Goal: Task Accomplishment & Management: Use online tool/utility

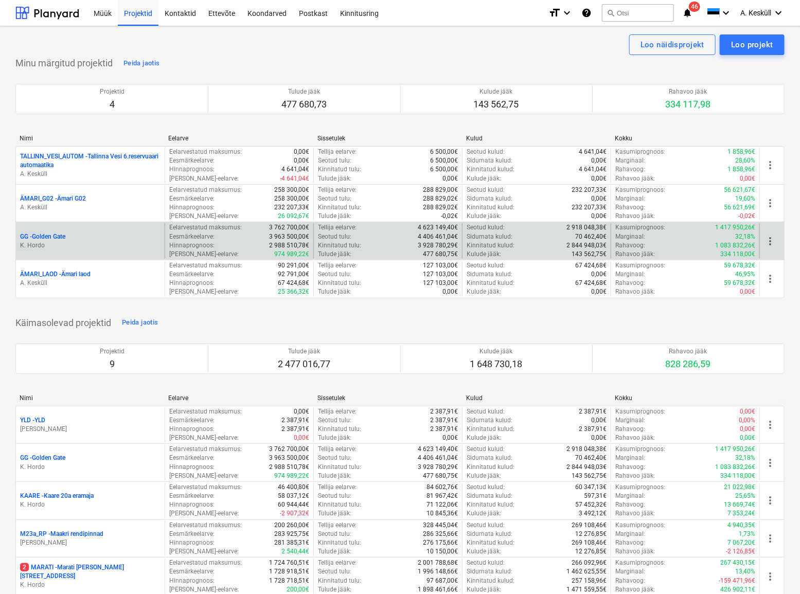
click at [43, 233] on p "GG - [GEOGRAPHIC_DATA]" at bounding box center [42, 237] width 45 height 9
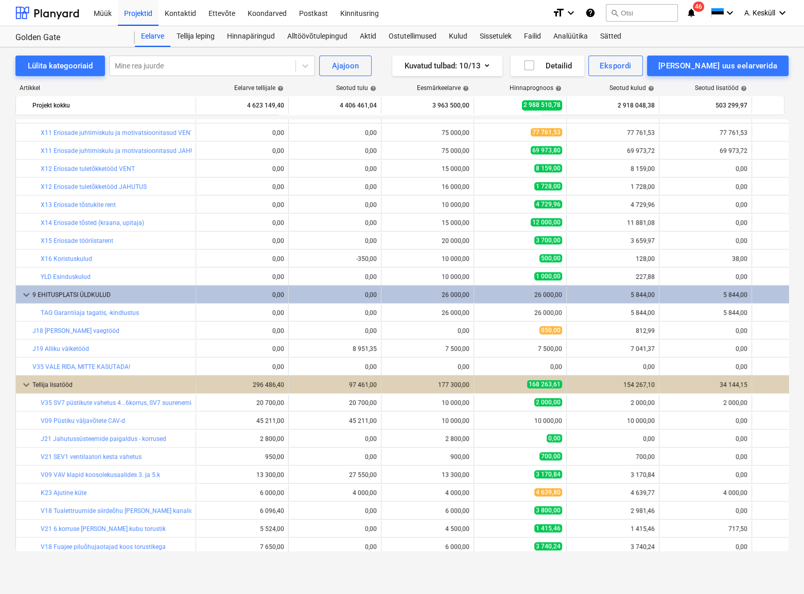
scroll to position [1030, 0]
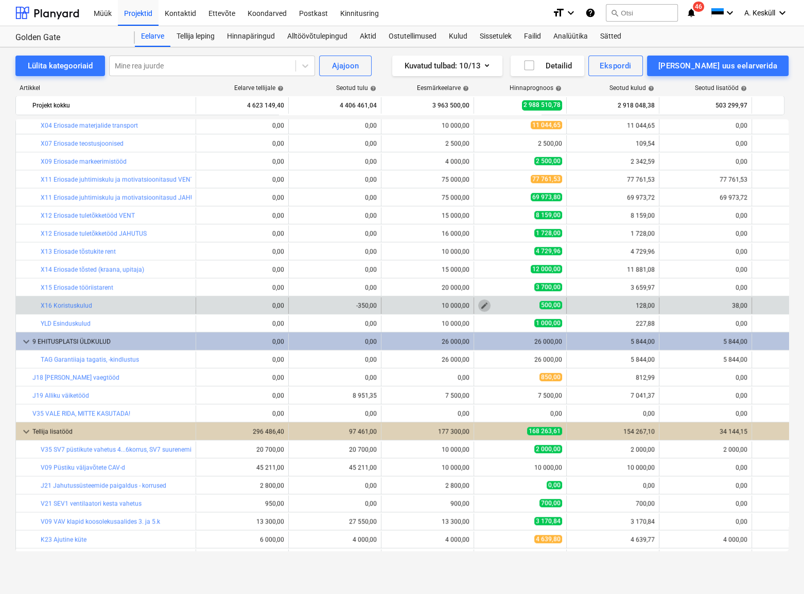
click at [484, 305] on span "edit" at bounding box center [484, 306] width 8 height 8
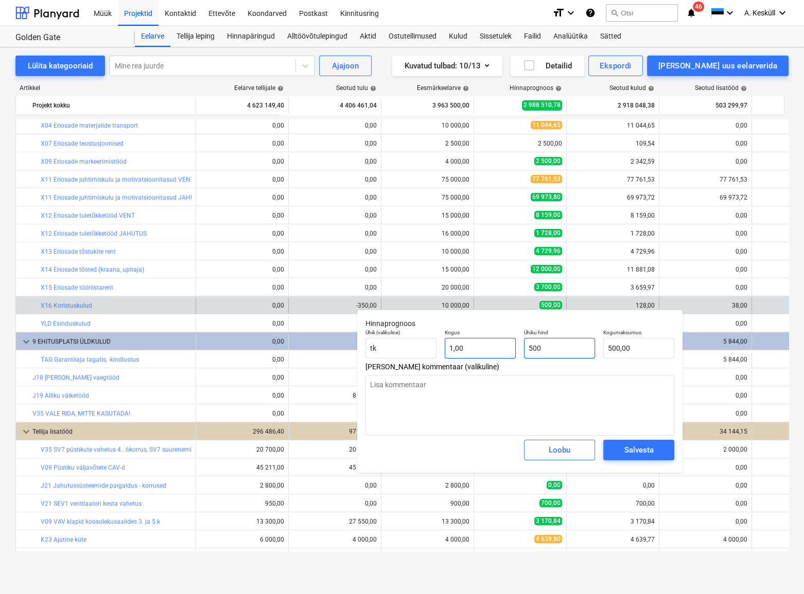
drag, startPoint x: 553, startPoint y: 348, endPoint x: 494, endPoint y: 348, distance: 58.7
click at [494, 348] on div "Ühik (valikuline) [PERSON_NAME] 1,00 Ühiku hind 500 Kogumaksumus 500,00" at bounding box center [519, 344] width 317 height 38
type input "1"
type textarea "x"
type input "1,00"
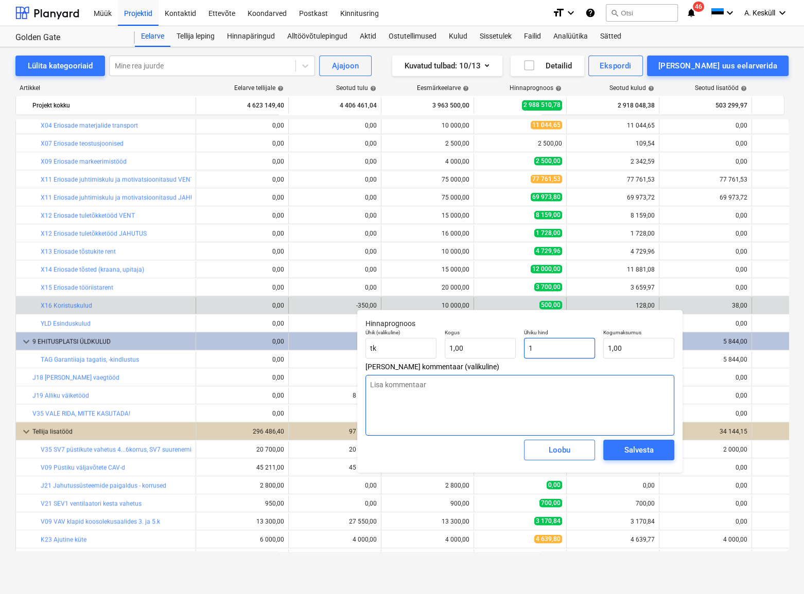
type input "15"
type textarea "x"
type input "15,00"
type input "150"
type textarea "x"
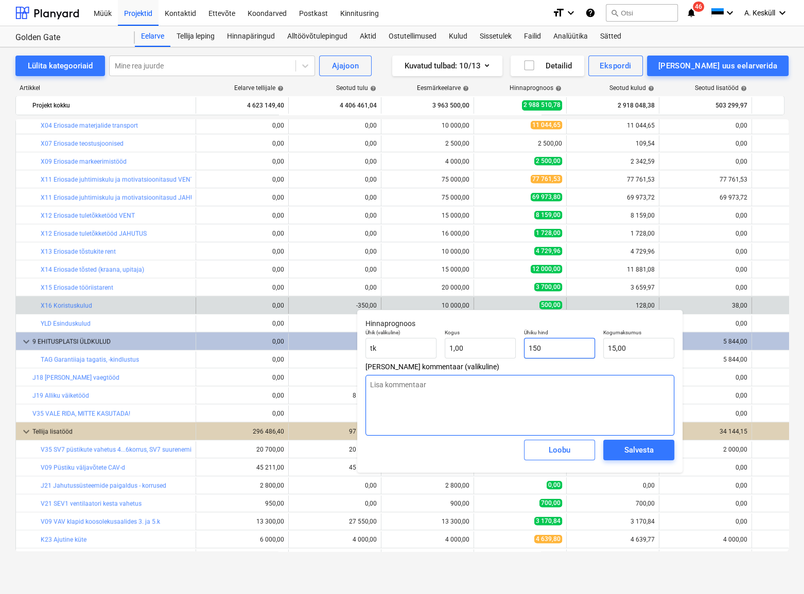
type input "150,00"
type input "1500"
type textarea "x"
type input "1 500,00"
type input "150"
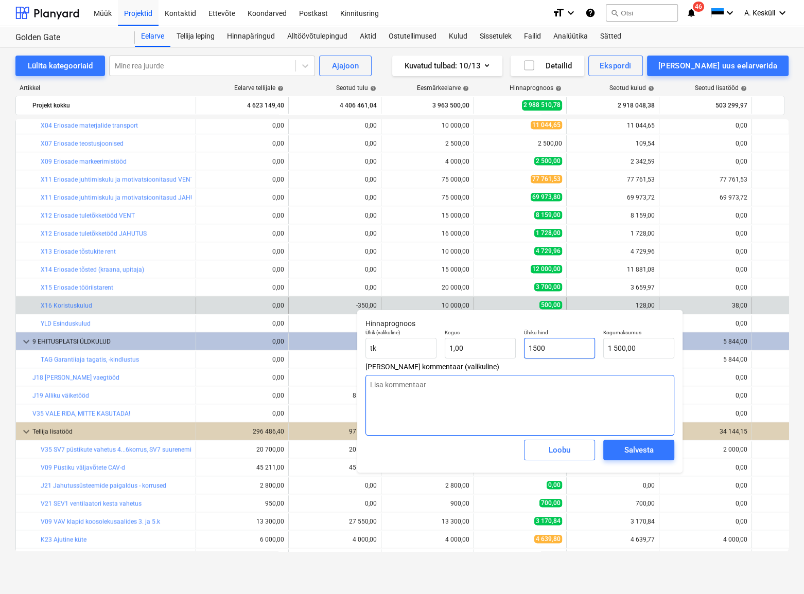
type textarea "x"
type input "150,00"
type input "15"
type textarea "x"
type input "15,00"
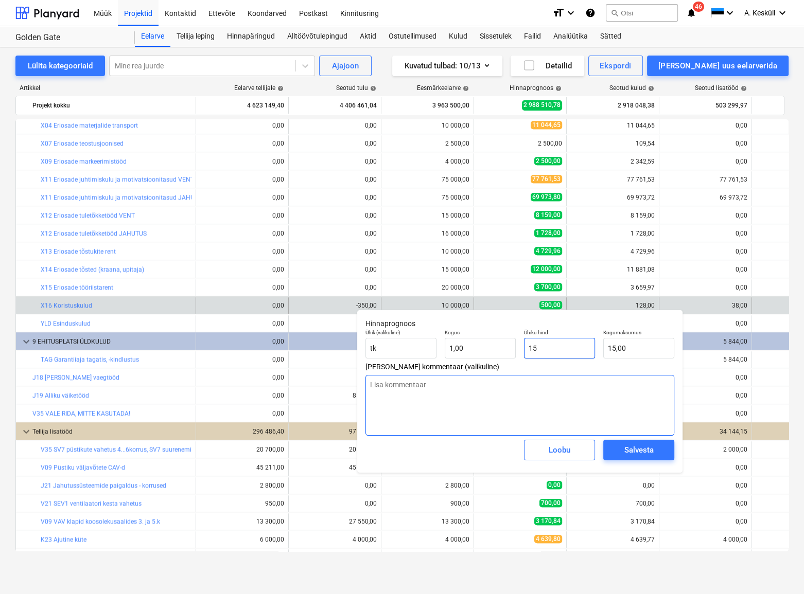
type input "1"
type textarea "x"
type input "1,00"
type input "16"
type textarea "x"
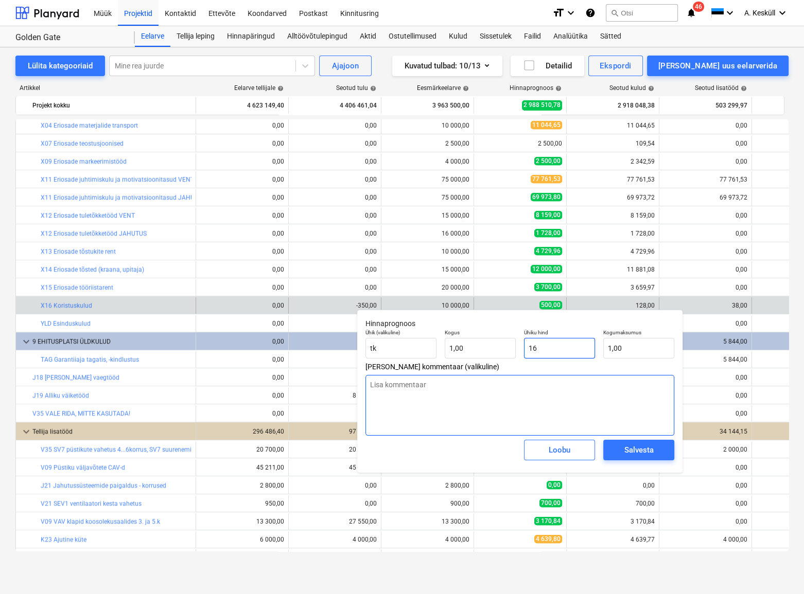
type input "16,00"
type input "160"
type textarea "x"
type input "160,00"
type input "1600"
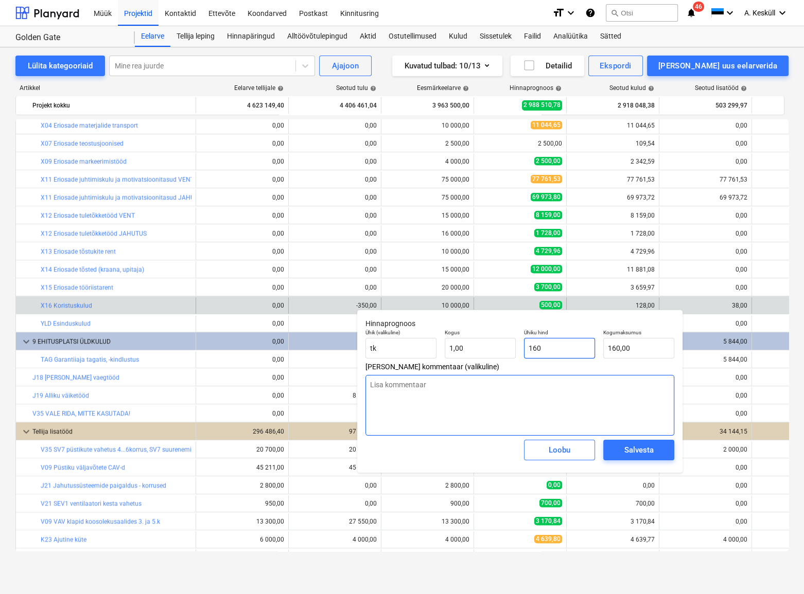
type textarea "x"
type input "1 600,00"
drag, startPoint x: 570, startPoint y: 347, endPoint x: 512, endPoint y: 347, distance: 57.6
click at [512, 347] on div "Ühik (valikuline) [PERSON_NAME] 1,00 Ühiku hind 1600 Kogumaksumus 1 600,00" at bounding box center [519, 344] width 317 height 38
click at [563, 344] on input "1600" at bounding box center [559, 348] width 71 height 21
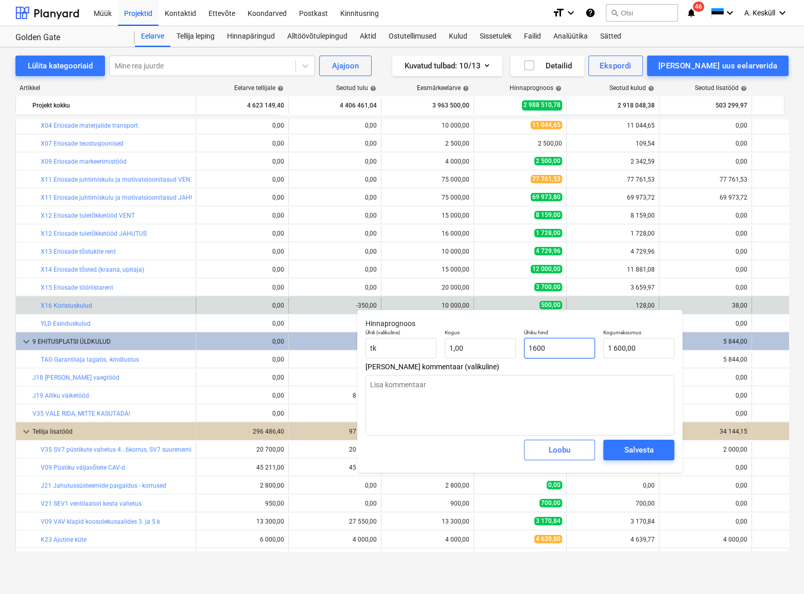
drag, startPoint x: 557, startPoint y: 344, endPoint x: 532, endPoint y: 347, distance: 24.9
click at [532, 347] on input "1600" at bounding box center [559, 348] width 71 height 21
type input "18"
type textarea "x"
type input "18,00"
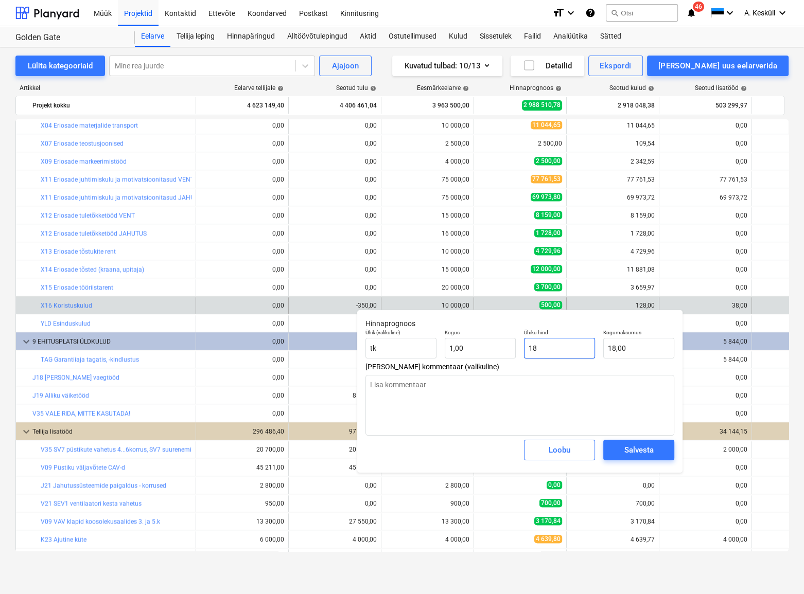
type input "180"
type textarea "x"
type input "180,00"
type input "1800"
type textarea "x"
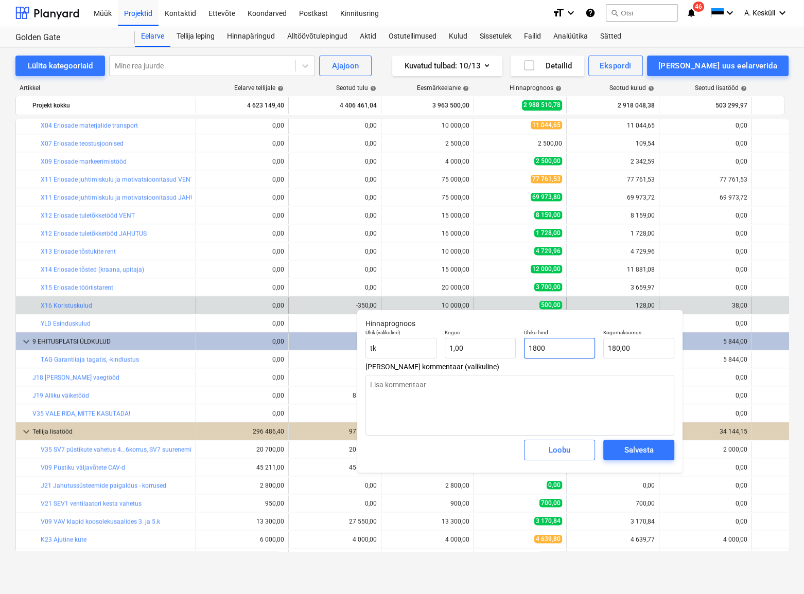
type input "1 800,00"
click at [642, 447] on div "Salvesta" at bounding box center [638, 450] width 29 height 13
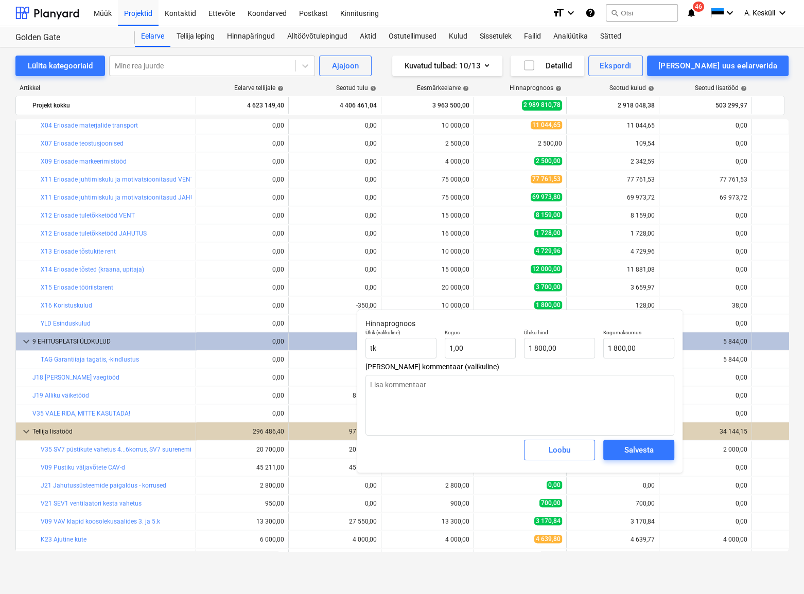
type textarea "x"
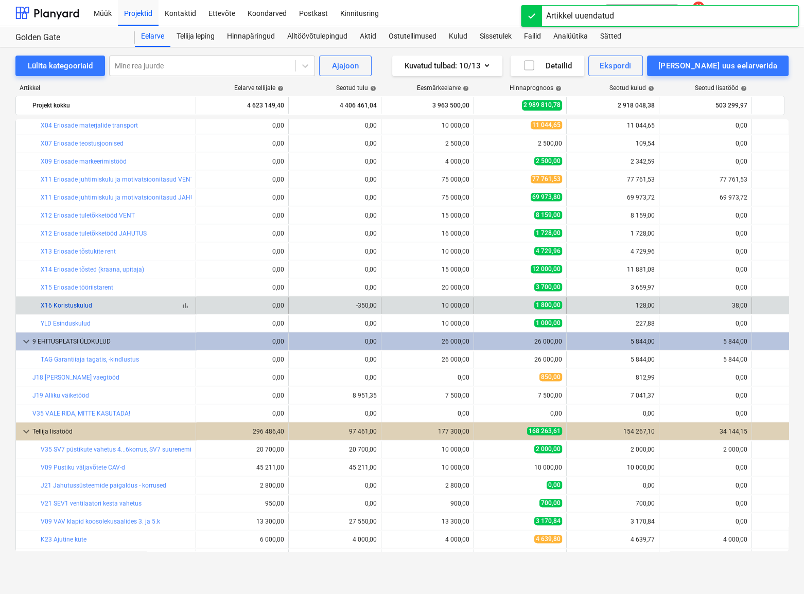
click at [74, 304] on link "X16 Koristuskulud" at bounding box center [66, 305] width 51 height 7
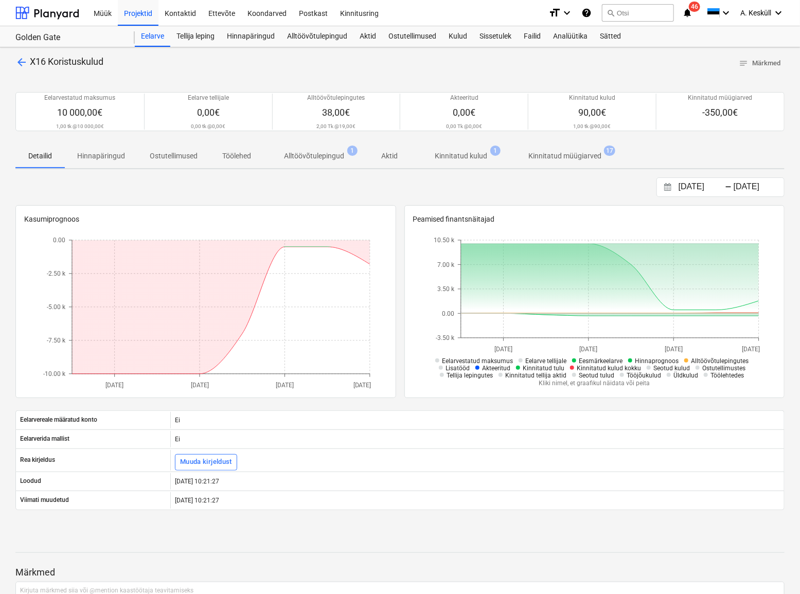
click at [21, 63] on span "arrow_back" at bounding box center [21, 62] width 12 height 12
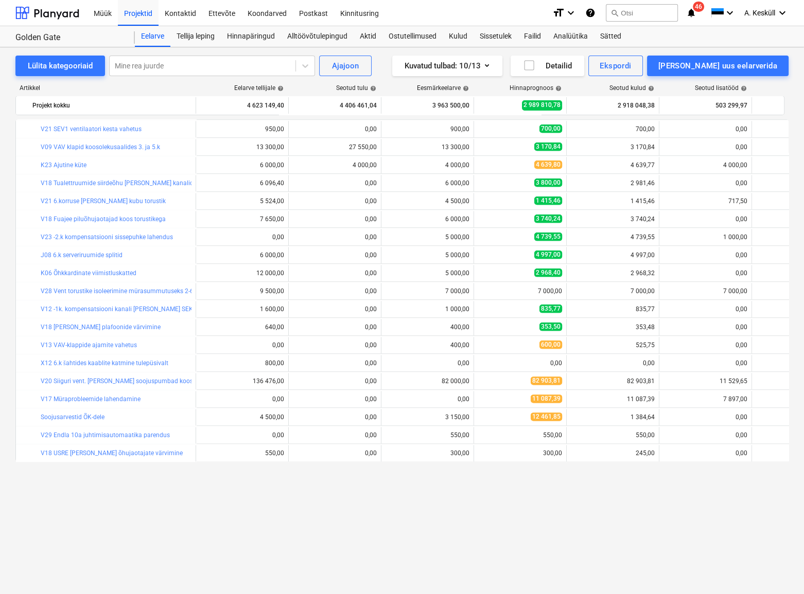
scroll to position [936, 0]
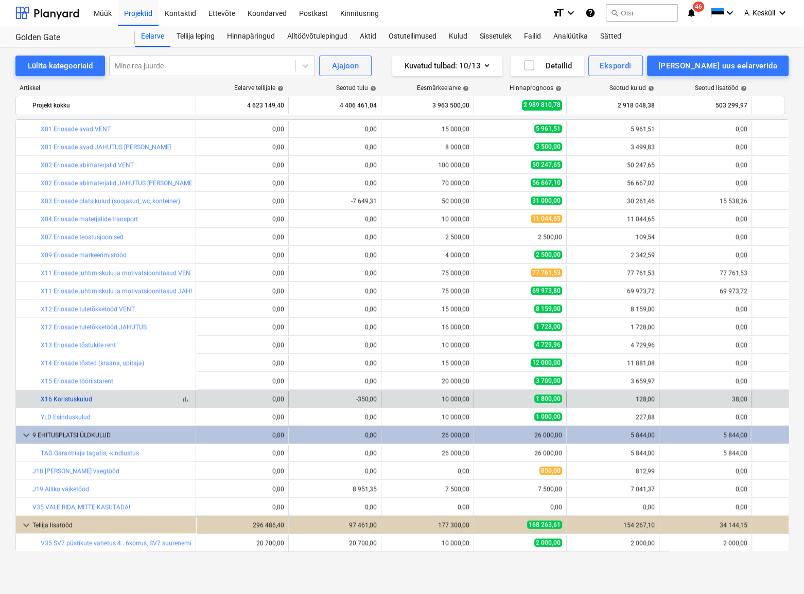
click at [80, 398] on link "X16 Koristuskulud" at bounding box center [66, 399] width 51 height 7
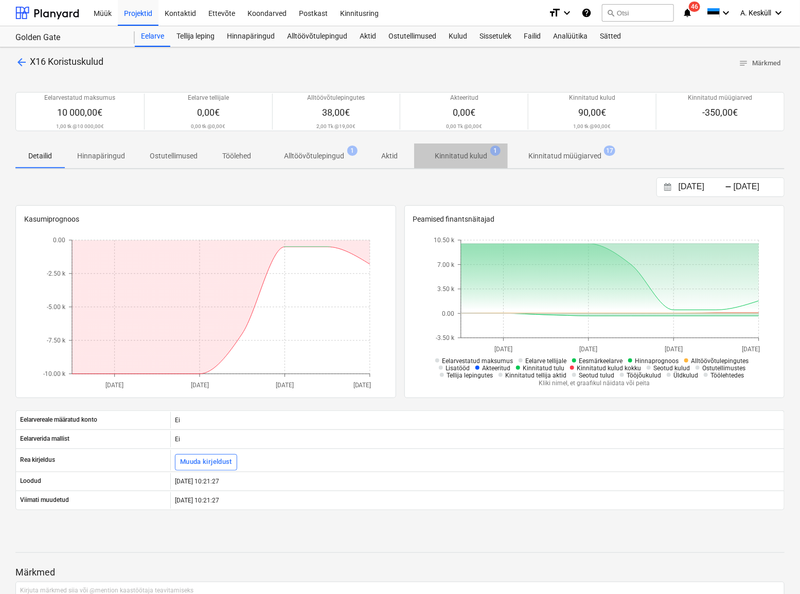
click at [485, 155] on p "Kinnitatud kulud" at bounding box center [461, 156] width 52 height 11
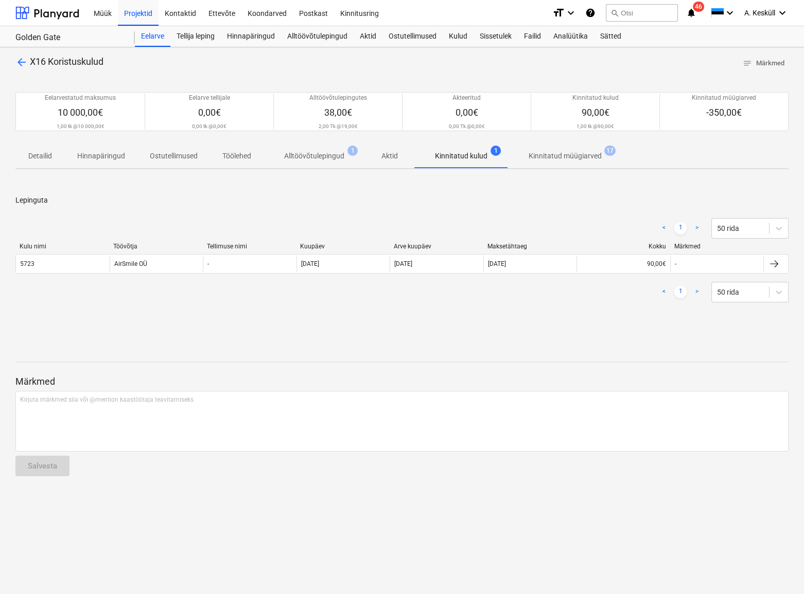
click at [15, 62] on div "arrow_back X16 Koristuskulud notes Märkmed Eelarvestatud maksumus 10 000,00€ 1,…" at bounding box center [402, 320] width 804 height 547
click at [16, 62] on span "arrow_back" at bounding box center [21, 62] width 12 height 12
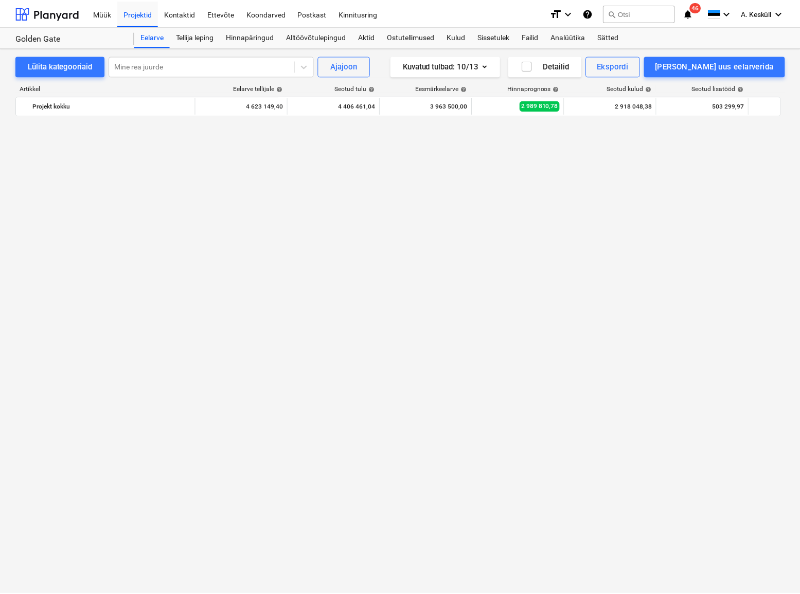
scroll to position [936, 0]
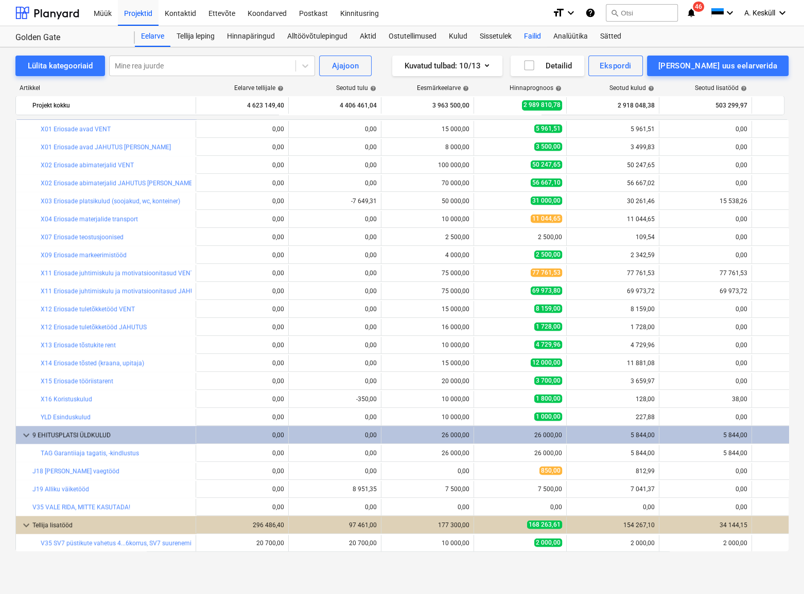
click at [536, 37] on div "Failid" at bounding box center [532, 36] width 29 height 21
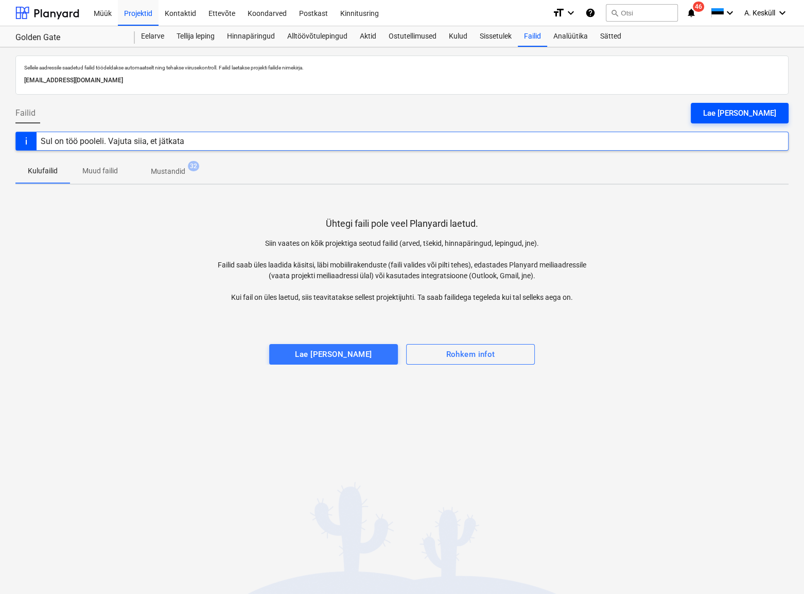
click at [750, 112] on div "Lae [PERSON_NAME]" at bounding box center [739, 113] width 73 height 13
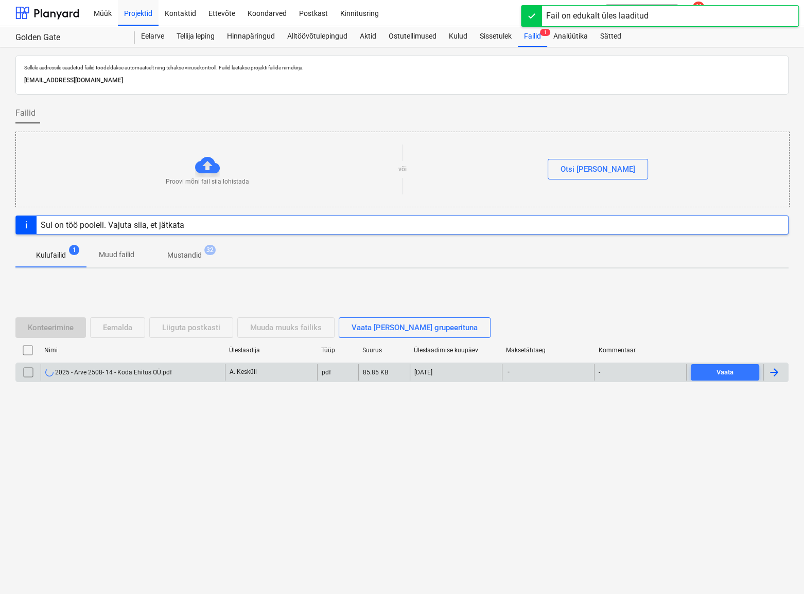
click at [100, 374] on div "2025 - Arve 2508- 14 - Koda Ehitus OÜ.pdf" at bounding box center [108, 372] width 127 height 8
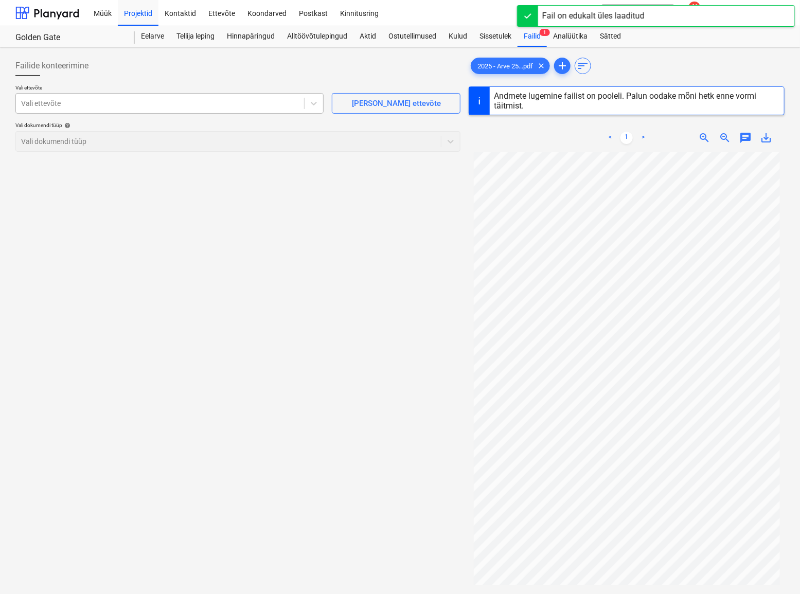
click at [125, 105] on div at bounding box center [160, 103] width 278 height 10
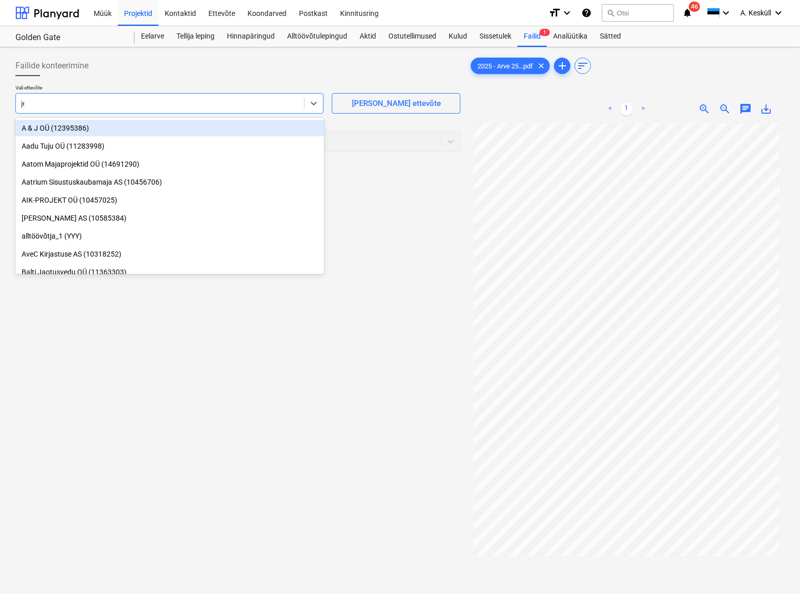
type input "jer"
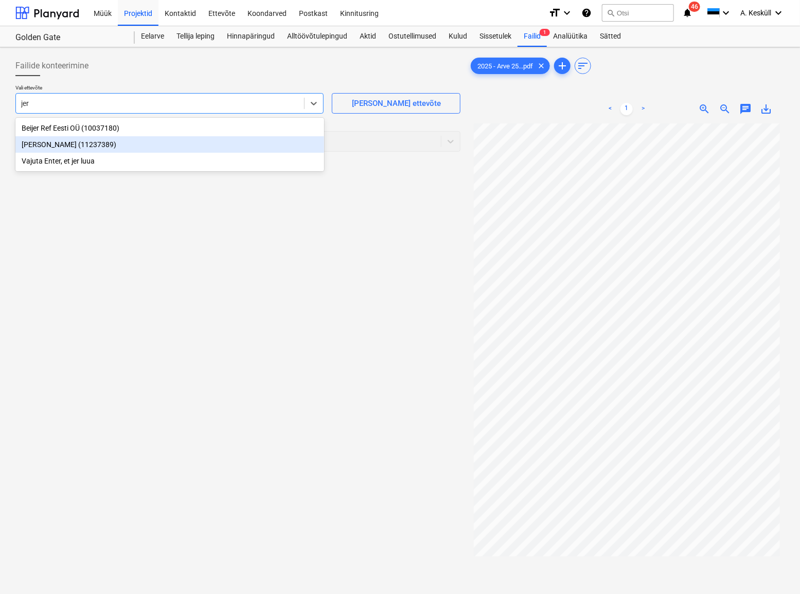
click at [96, 145] on div "[PERSON_NAME] (11237389)" at bounding box center [169, 144] width 309 height 16
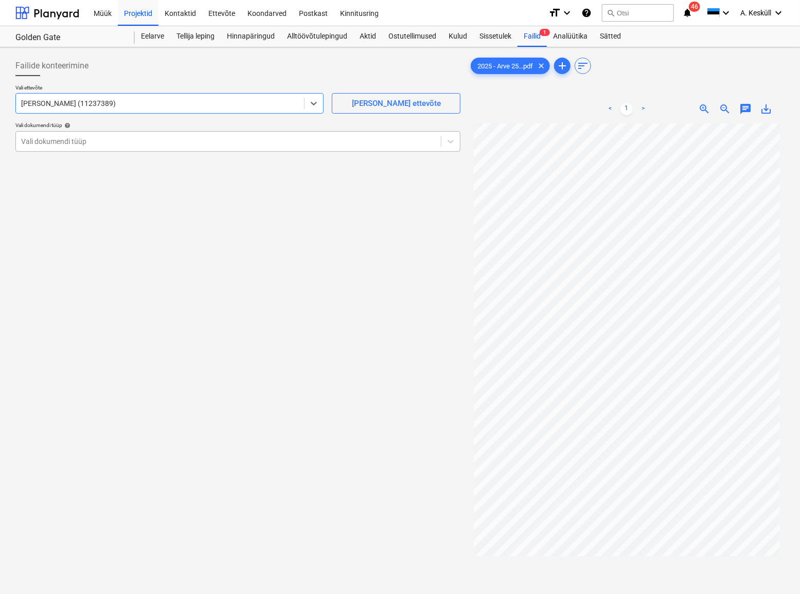
click at [87, 143] on div at bounding box center [228, 141] width 415 height 10
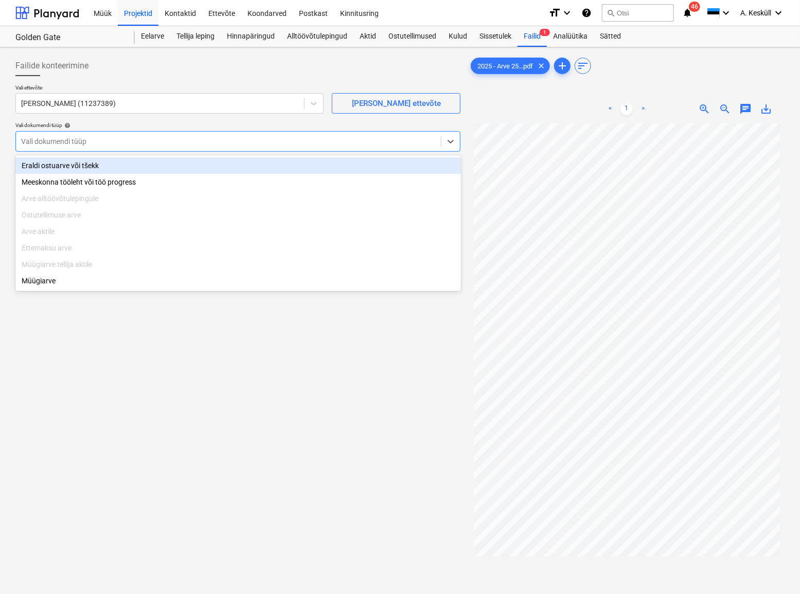
click at [84, 167] on div "Eraldi ostuarve või tšekk" at bounding box center [238, 165] width 446 height 16
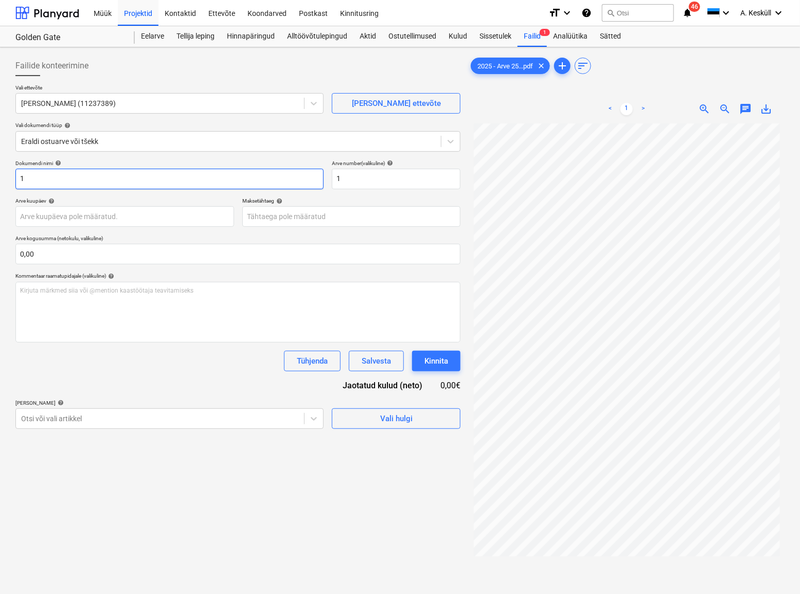
drag, startPoint x: 64, startPoint y: 178, endPoint x: -7, endPoint y: 178, distance: 70.5
click at [0, 178] on html "Müük Projektid Kontaktid Ettevõte Koondarved Postkast Kinnitusring format_size …" at bounding box center [400, 297] width 800 height 594
type input "2508-14"
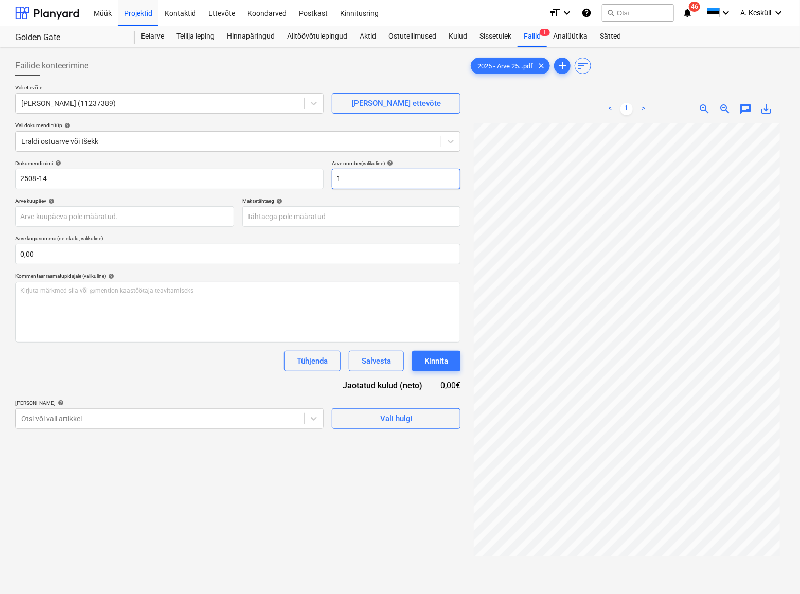
click at [326, 180] on div "Dokumendi nimi help 2508-14 Arve number (valikuline) help 1" at bounding box center [237, 174] width 445 height 29
click at [229, 565] on div "Failide konteerimine Vali ettevõte Jersteel OÜ (11237389) [PERSON_NAME] uus ett…" at bounding box center [237, 372] width 453 height 642
click at [237, 503] on div "Failide konteerimine Vali ettevõte Jersteel OÜ (11237389) [PERSON_NAME] uus ett…" at bounding box center [237, 372] width 453 height 642
click at [362, 183] on input "text" at bounding box center [396, 179] width 129 height 21
click at [90, 420] on div at bounding box center [160, 419] width 278 height 10
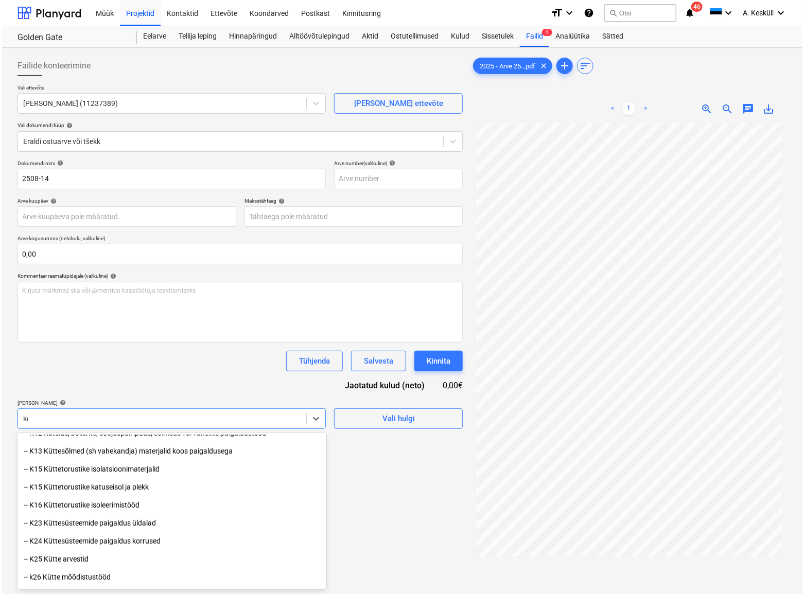
scroll to position [278, 0]
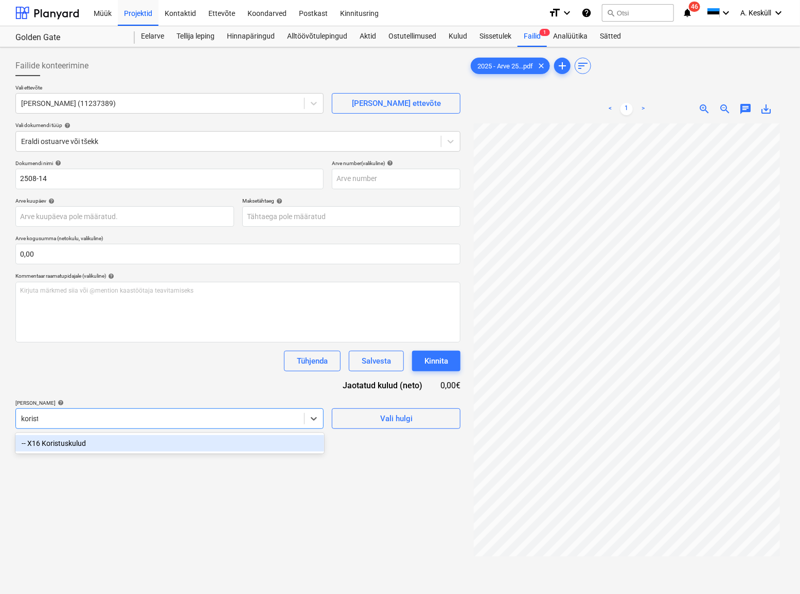
type input "koristu"
click at [88, 448] on div "-- X16 Koristuskulud" at bounding box center [169, 443] width 309 height 16
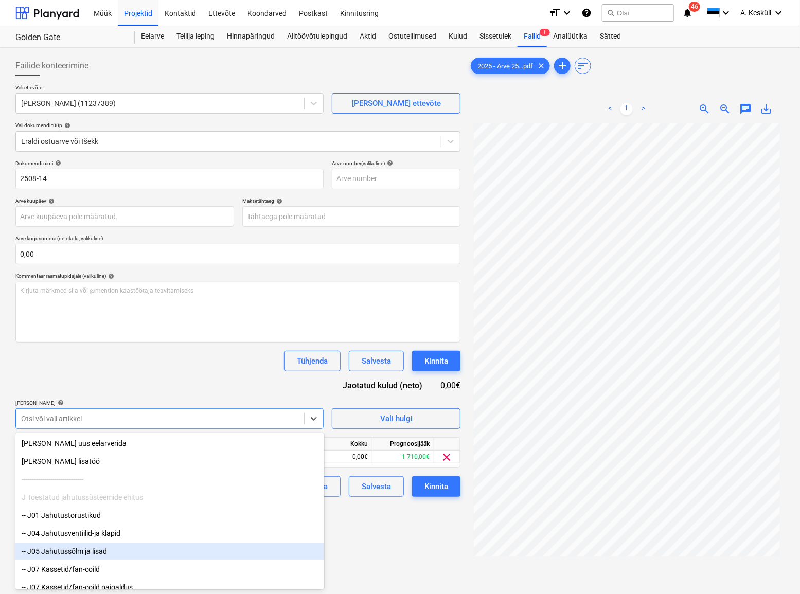
drag, startPoint x: 410, startPoint y: 581, endPoint x: 383, endPoint y: 564, distance: 32.4
click at [409, 580] on div "Failide konteerimine Vali ettevõte Jersteel OÜ (11237389) [PERSON_NAME] uus ett…" at bounding box center [237, 372] width 453 height 642
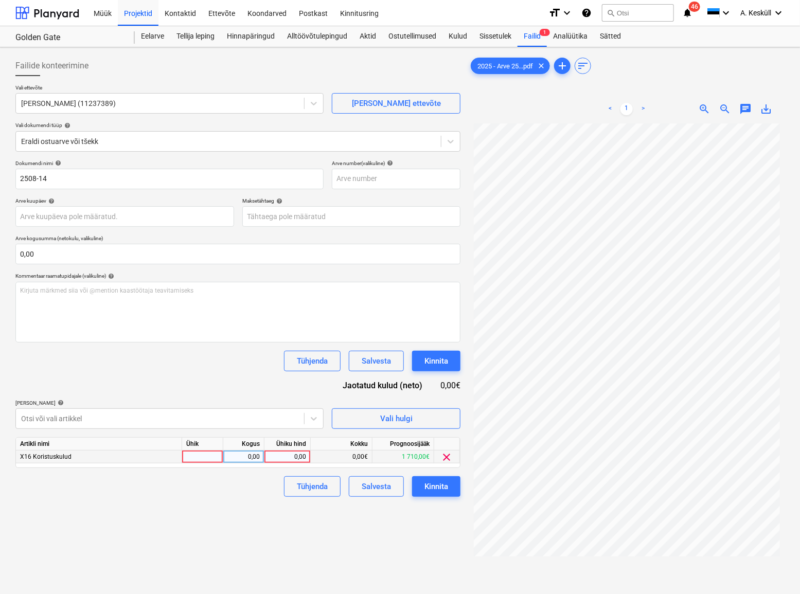
click at [279, 460] on div "0,00" at bounding box center [288, 457] width 38 height 13
type input "200"
click at [365, 533] on div "Failide konteerimine Vali ettevõte Jersteel OÜ (11237389) [PERSON_NAME] uus ett…" at bounding box center [237, 372] width 453 height 642
click at [440, 490] on div "Kinnita" at bounding box center [436, 486] width 24 height 13
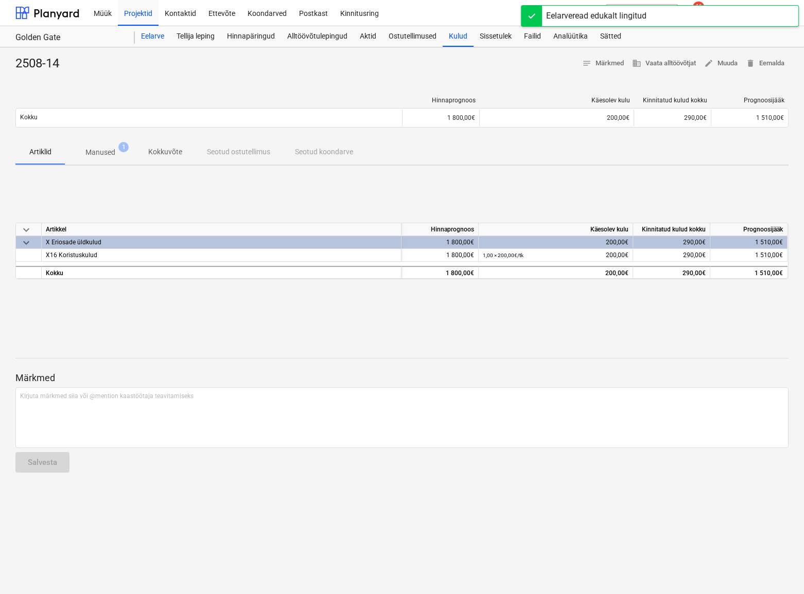
click at [155, 39] on div "Eelarve" at bounding box center [153, 36] width 36 height 21
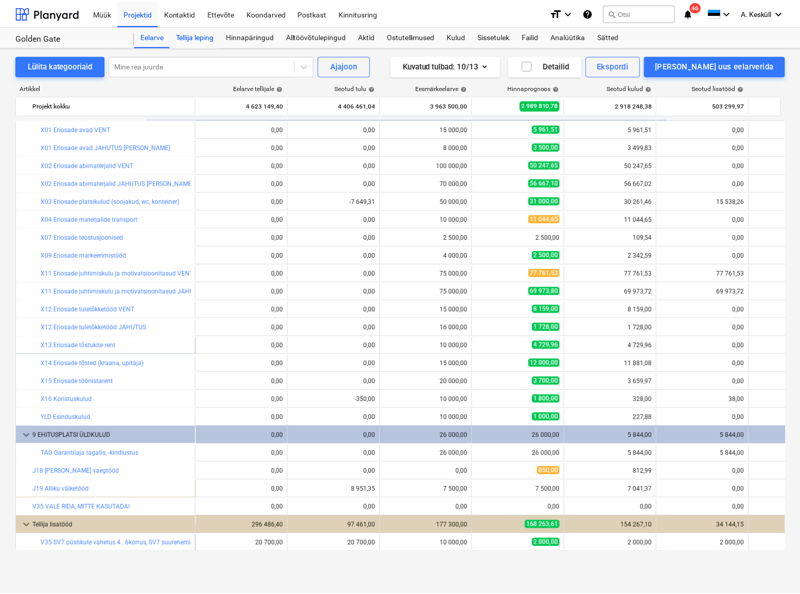
scroll to position [1171, 0]
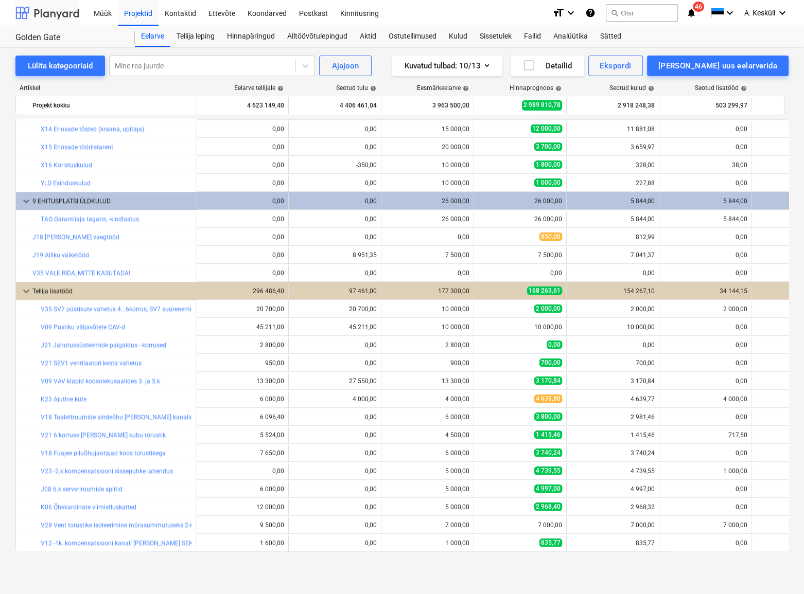
click at [44, 10] on div at bounding box center [47, 13] width 64 height 26
